Goal: Task Accomplishment & Management: Complete application form

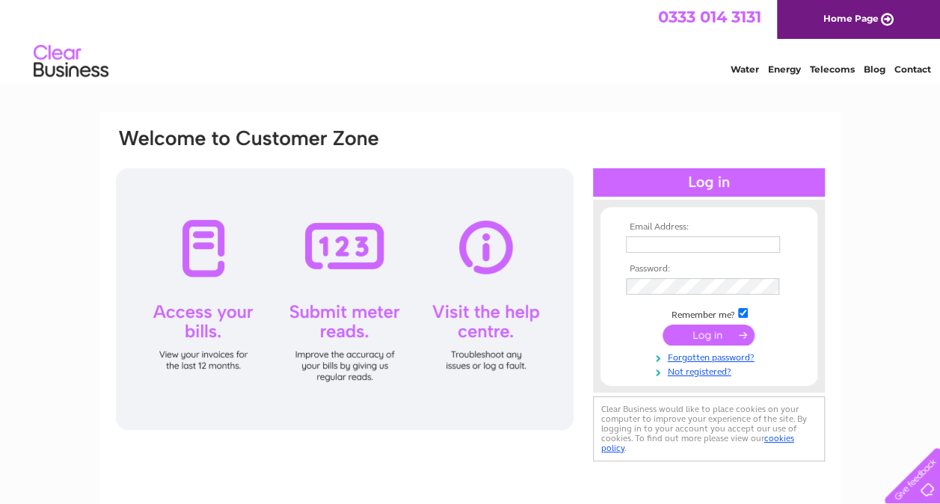
click at [678, 243] on input "text" at bounding box center [703, 244] width 154 height 16
type input "graham@robertsoncampbell.com"
click at [694, 374] on link "Not registered?" at bounding box center [711, 372] width 170 height 14
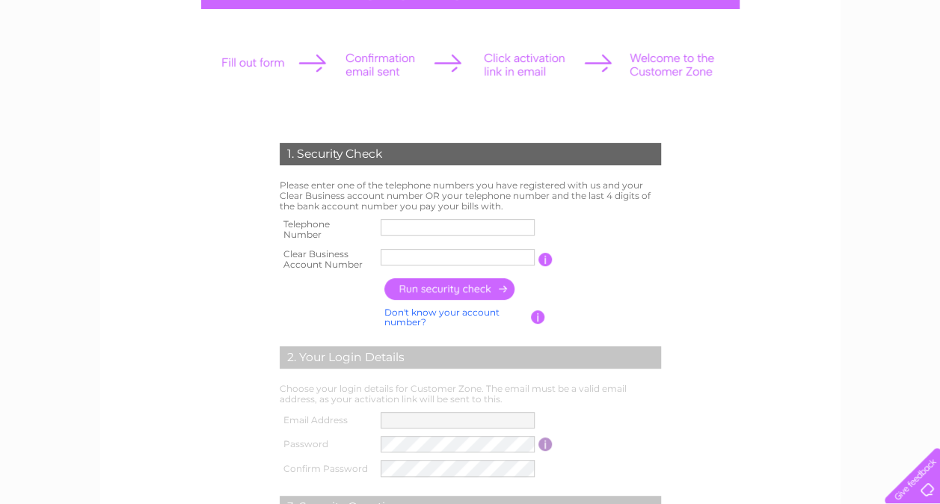
scroll to position [21, 0]
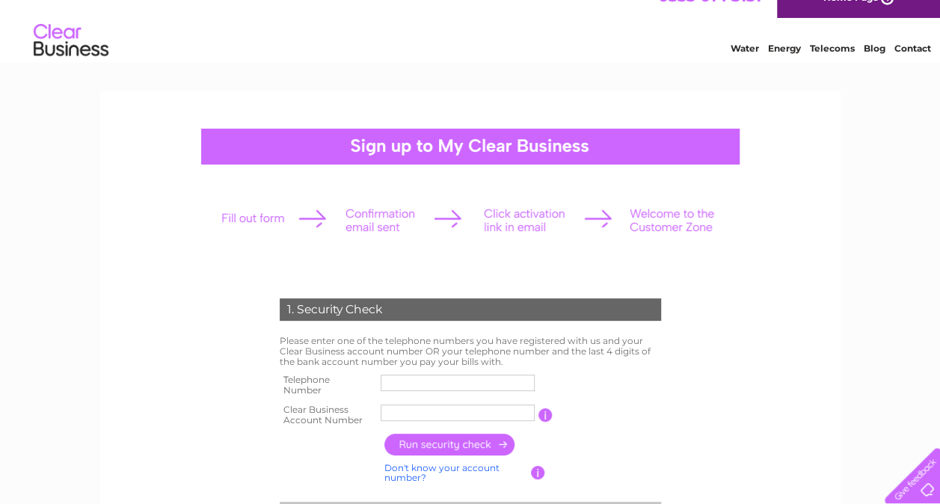
click at [479, 380] on input "text" at bounding box center [458, 383] width 154 height 16
type input "07766003047"
type input "[PERSON_NAME]"
drag, startPoint x: 426, startPoint y: 417, endPoint x: 299, endPoint y: 400, distance: 128.4
click at [305, 400] on tr "Clear Business Account Number [PERSON_NAME] You will find your account number o…" at bounding box center [470, 415] width 389 height 30
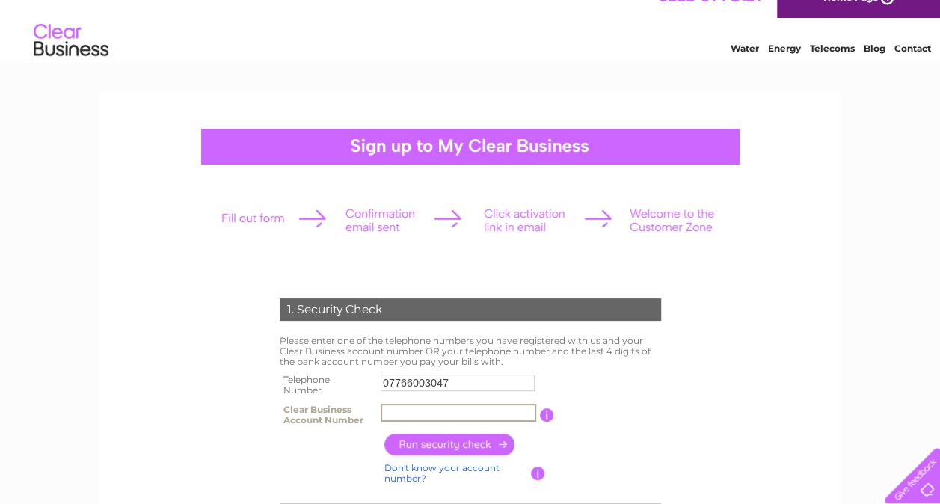
drag, startPoint x: 482, startPoint y: 410, endPoint x: 496, endPoint y: 410, distance: 14.2
click at [482, 410] on input "text" at bounding box center [459, 413] width 156 height 18
type input "30318584"
click at [494, 447] on input "button" at bounding box center [451, 445] width 132 height 22
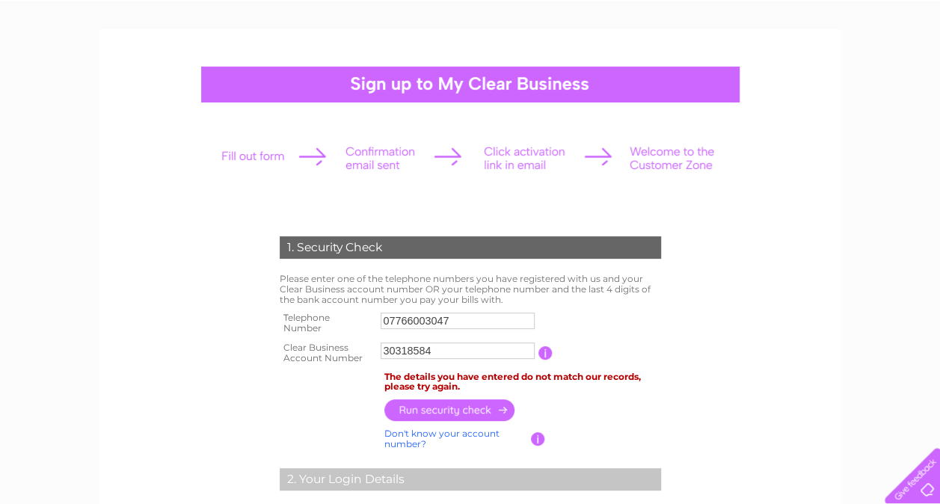
scroll to position [111, 0]
